Goal: Communication & Community: Answer question/provide support

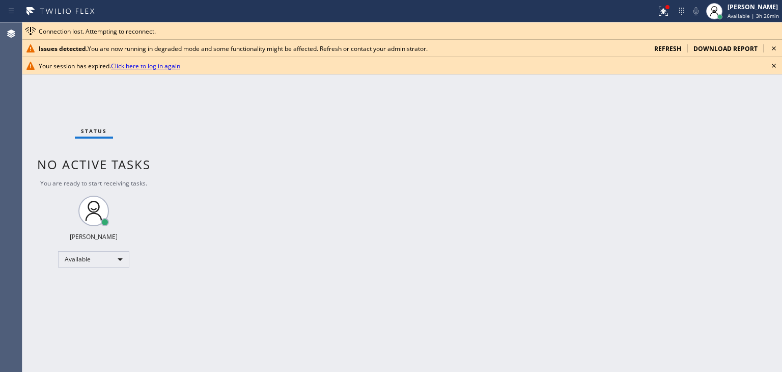
scroll to position [191, 0]
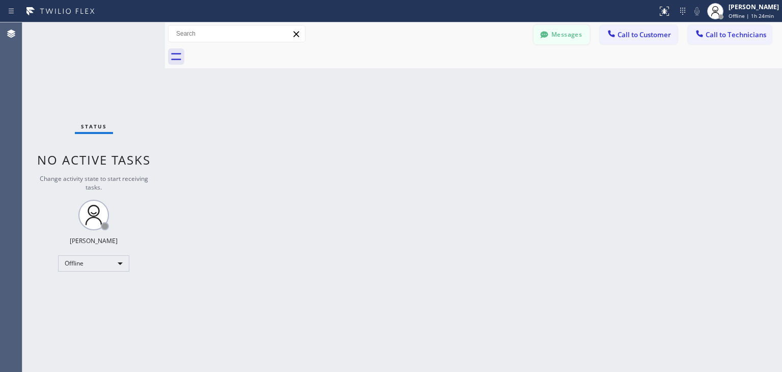
click at [551, 29] on button "Messages" at bounding box center [562, 34] width 56 height 19
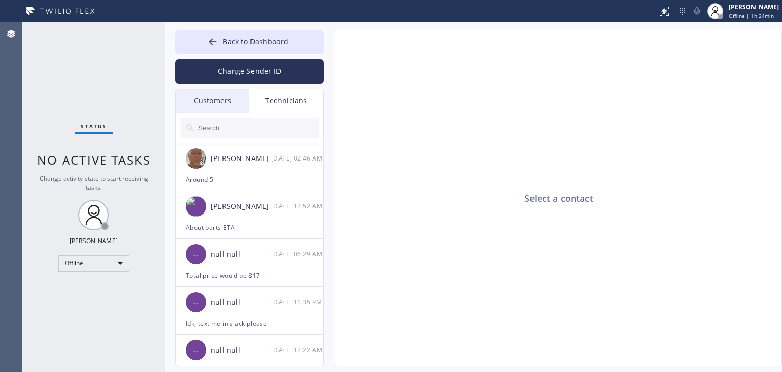
click at [215, 107] on div "Customers" at bounding box center [213, 100] width 74 height 23
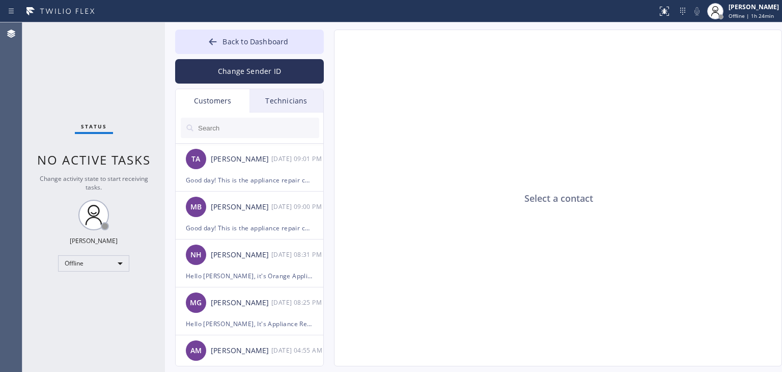
scroll to position [193, 0]
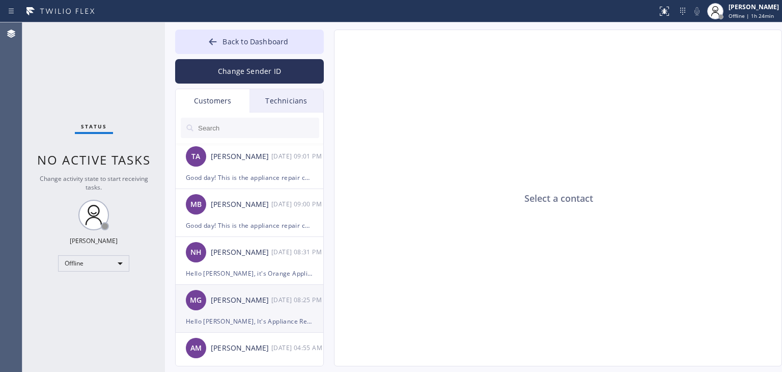
click at [277, 304] on div "10/09 08:25 PM" at bounding box center [297, 300] width 53 height 12
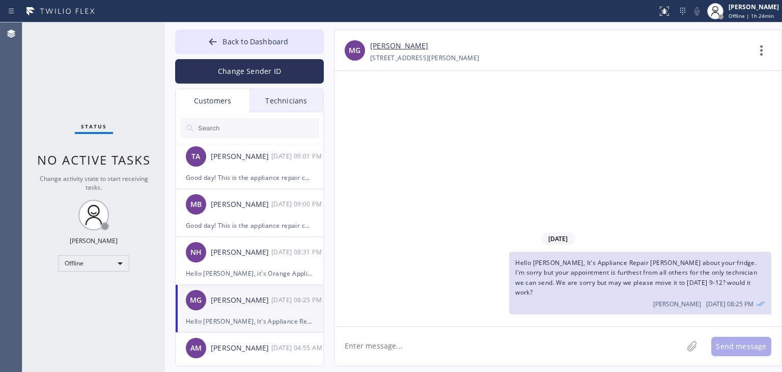
click at [422, 343] on textarea at bounding box center [508, 345] width 348 height 39
click at [516, 359] on textarea "Hello, please let me know if you ca" at bounding box center [517, 345] width 367 height 39
type textarea "Hello, please let me know if we can reschedule."
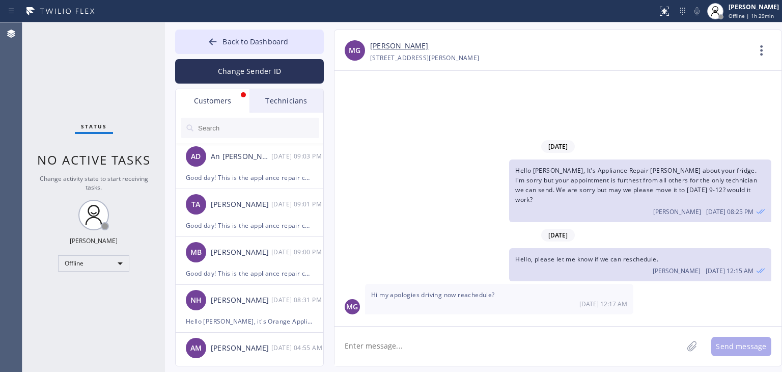
click at [212, 97] on div "Customers" at bounding box center [213, 100] width 74 height 23
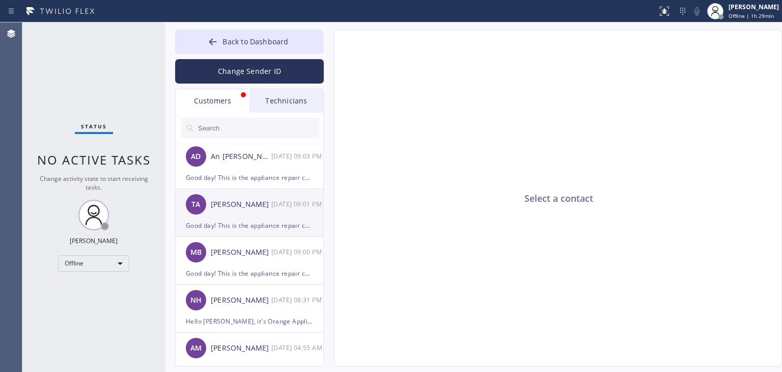
scroll to position [0, 0]
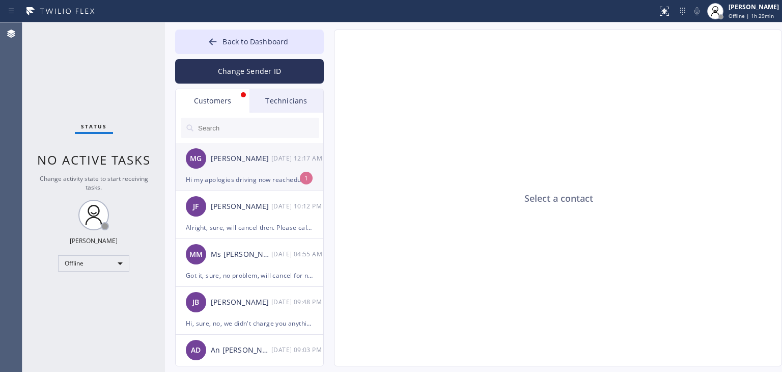
click at [280, 163] on div "10/11 12:17 AM" at bounding box center [297, 158] width 53 height 12
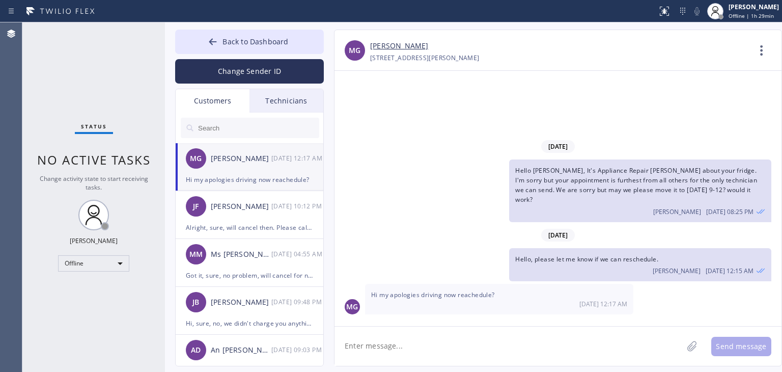
click at [491, 336] on textarea at bounding box center [508, 345] width 348 height 39
click at [491, 292] on span "Hi my apologies driving now reachedule?" at bounding box center [433, 294] width 124 height 9
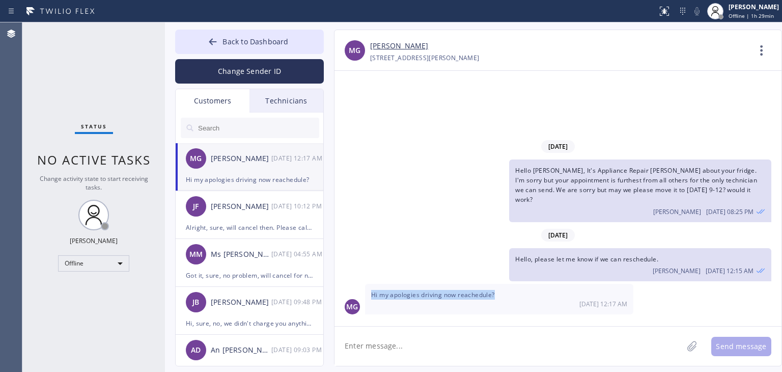
copy span "Hi my apologies driving now reachedule?"
click at [483, 341] on textarea at bounding box center [508, 345] width 348 height 39
drag, startPoint x: 601, startPoint y: 228, endPoint x: 652, endPoint y: 198, distance: 59.1
click at [652, 198] on div "10/09/2025 Hello Milton, It's Appliance Repair Downey about your fridge. I'm so…" at bounding box center [557, 226] width 447 height 181
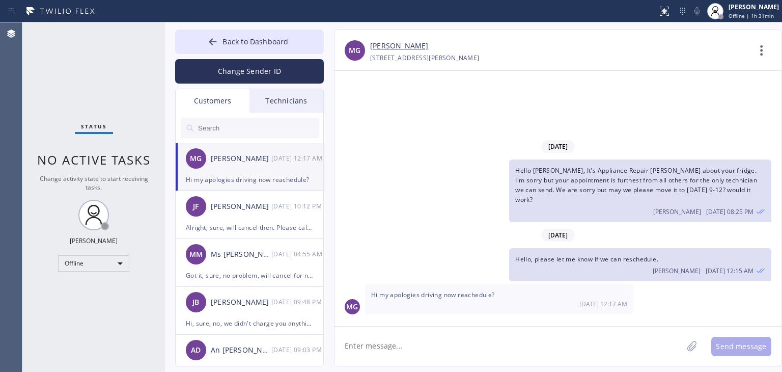
click at [652, 198] on span "Hello Milton, It's Appliance Repair Downey about your fridge. I'm sorry but you…" at bounding box center [636, 185] width 242 height 38
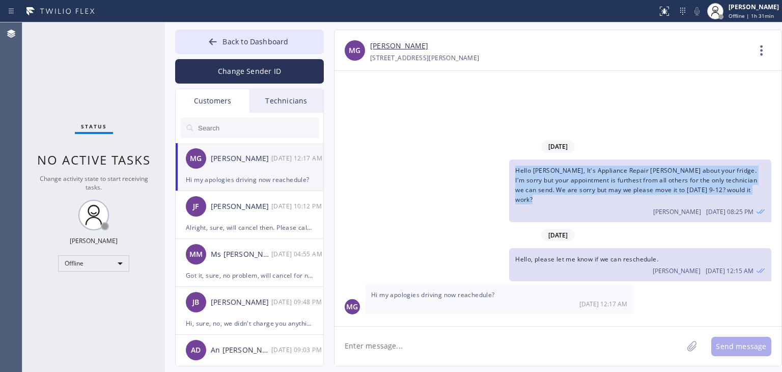
click at [652, 198] on span "Hello Milton, It's Appliance Repair Downey about your fridge. I'm sorry but you…" at bounding box center [636, 185] width 242 height 38
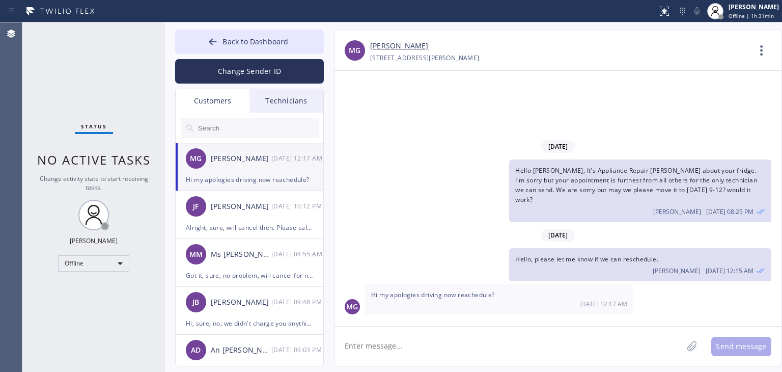
click at [466, 263] on div "Hello, please let me know if we can reschedule. Amir Asamov 10/11 12:15 AM" at bounding box center [552, 264] width 437 height 33
click at [471, 326] on div "Send message" at bounding box center [557, 346] width 447 height 40
click at [471, 326] on textarea at bounding box center [508, 345] width 348 height 39
type textarea "a"
click at [479, 348] on textarea "can we reschedule it for tomorrow 10-1 11-2?" at bounding box center [517, 345] width 367 height 39
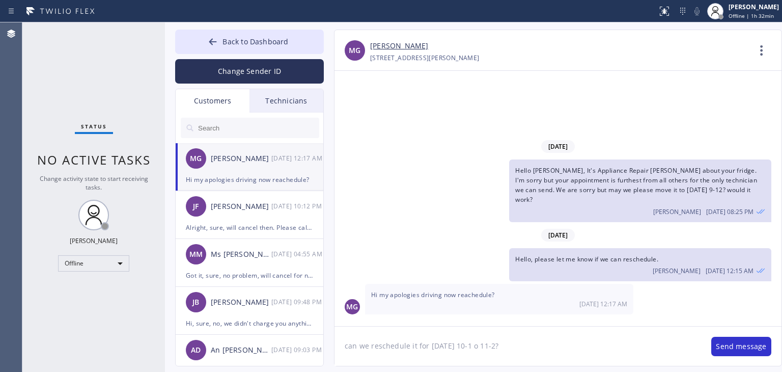
type textarea "can we reschedule it for tomorrow 10-1 or 11-2?"
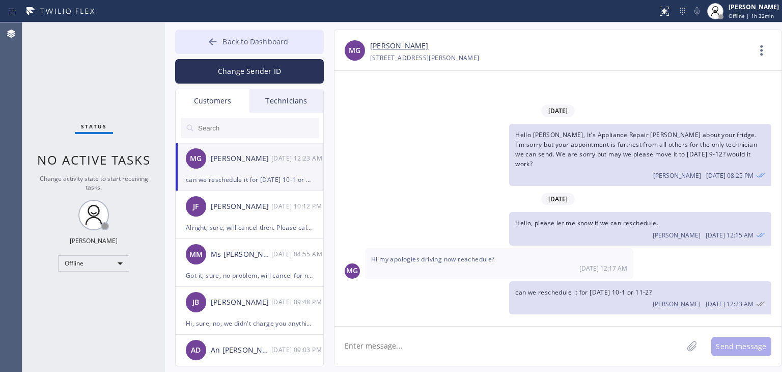
click at [240, 48] on button "Back to Dashboard" at bounding box center [249, 42] width 149 height 24
